Goal: Check status: Check status

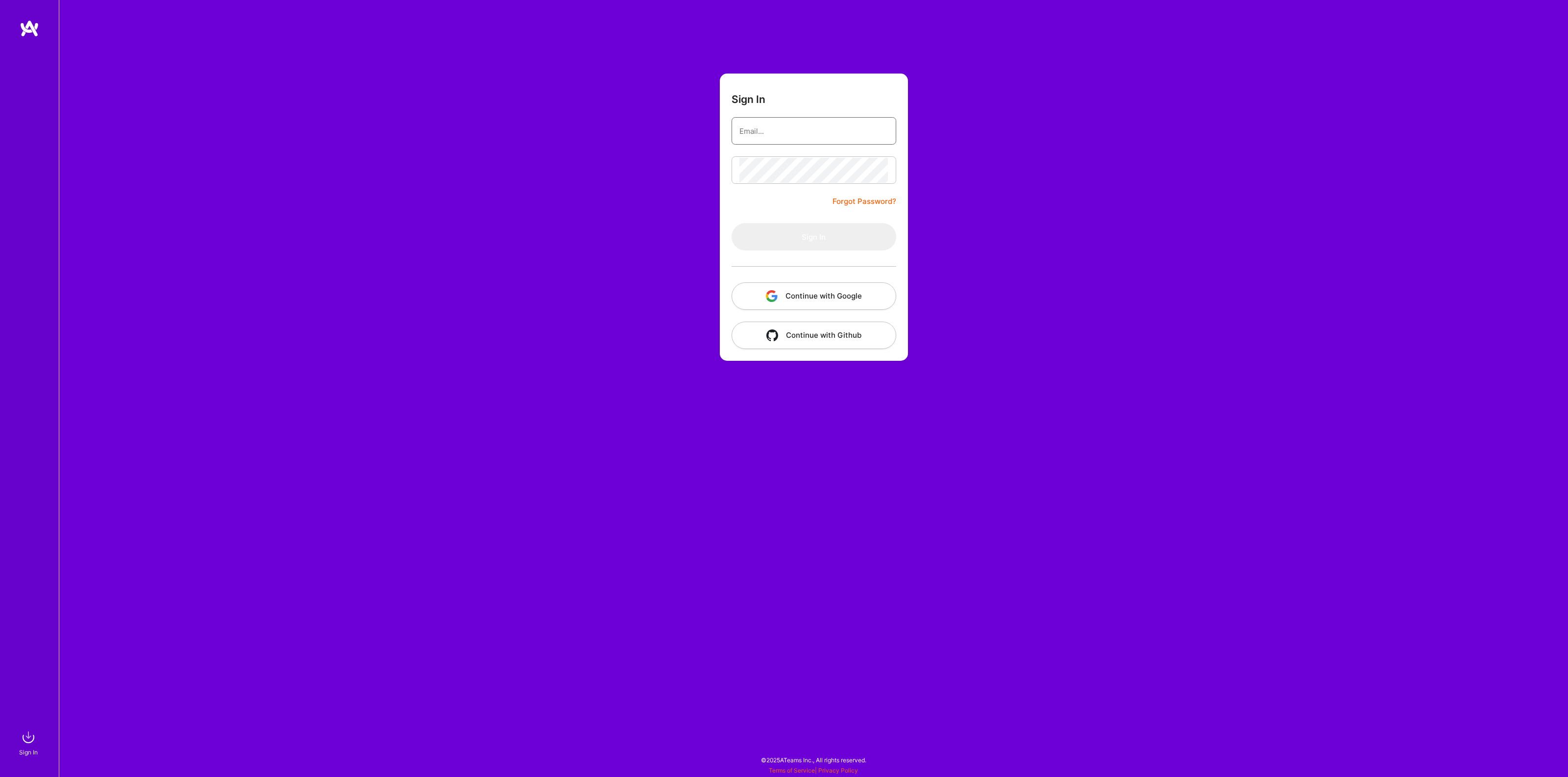
type input "[EMAIL_ADDRESS][DOMAIN_NAME]"
click at [778, 232] on button "Sign In" at bounding box center [814, 236] width 164 height 27
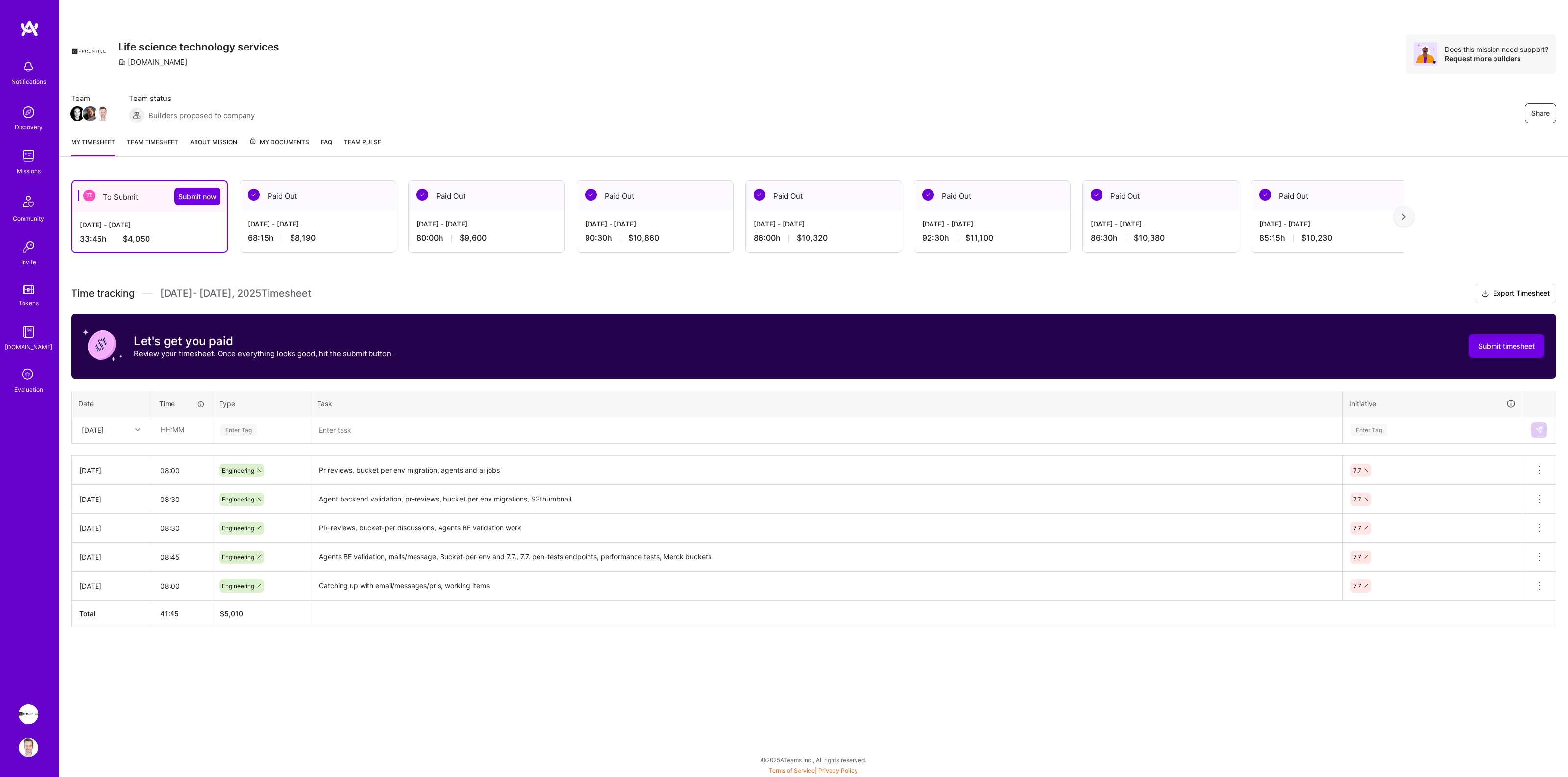
click at [265, 234] on div "68:15 h $8,190" at bounding box center [318, 237] width 140 height 10
click at [268, 230] on div "[DATE] - [DATE] 68:15 h $8,190" at bounding box center [318, 231] width 156 height 40
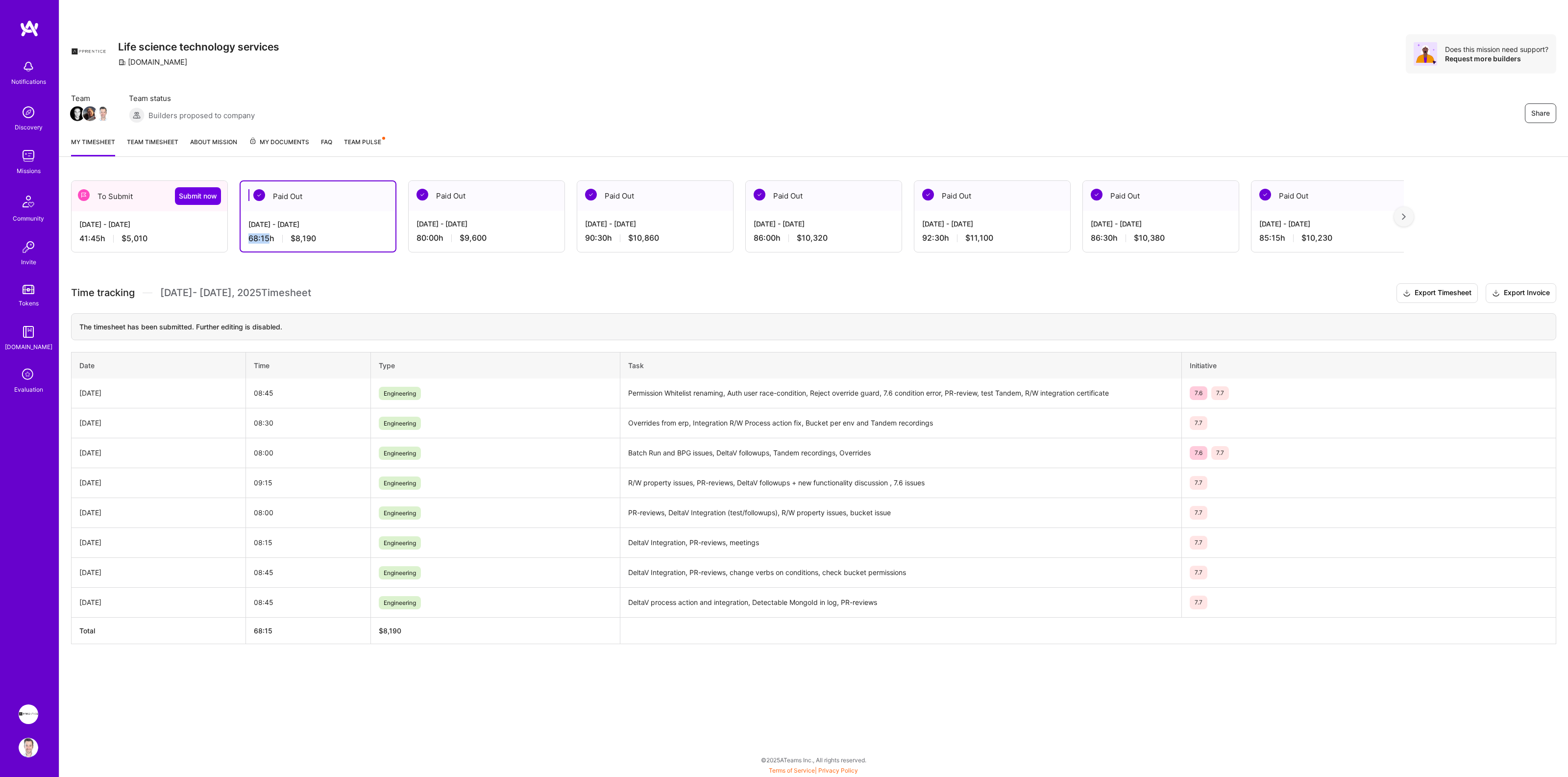
drag, startPoint x: 248, startPoint y: 240, endPoint x: 268, endPoint y: 238, distance: 20.1
click at [268, 238] on div "68:15 h $8,190" at bounding box center [318, 238] width 139 height 10
copy div "68:15"
